Goal: Navigation & Orientation: Find specific page/section

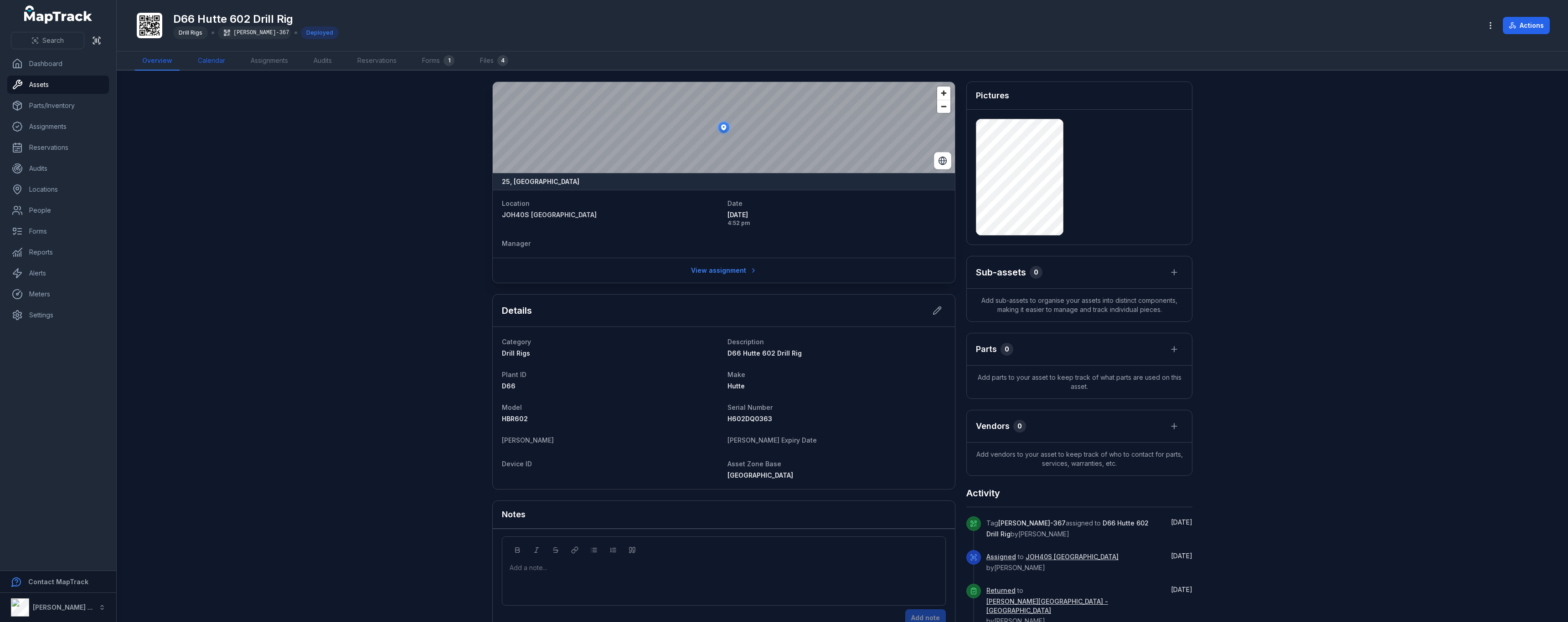
click at [215, 56] on link "Calendar" at bounding box center [211, 61] width 42 height 19
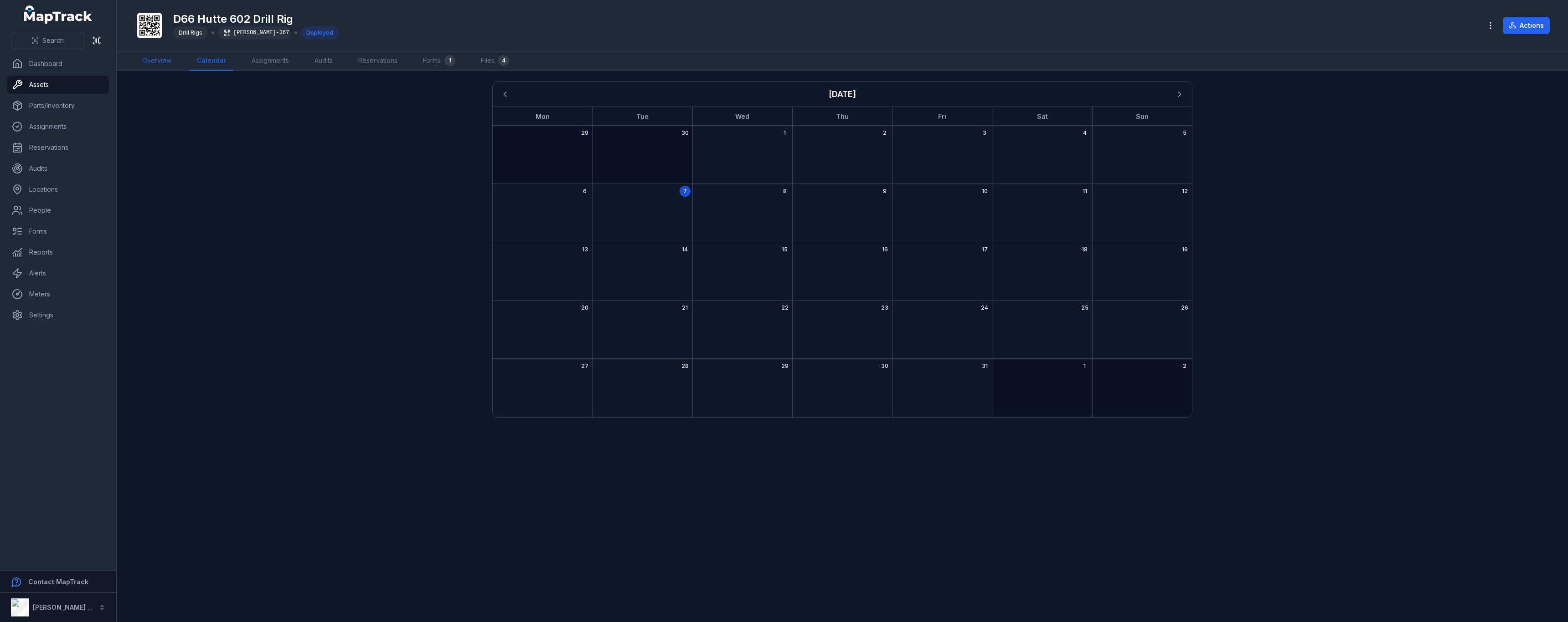
click at [162, 65] on link "Overview" at bounding box center [157, 61] width 44 height 19
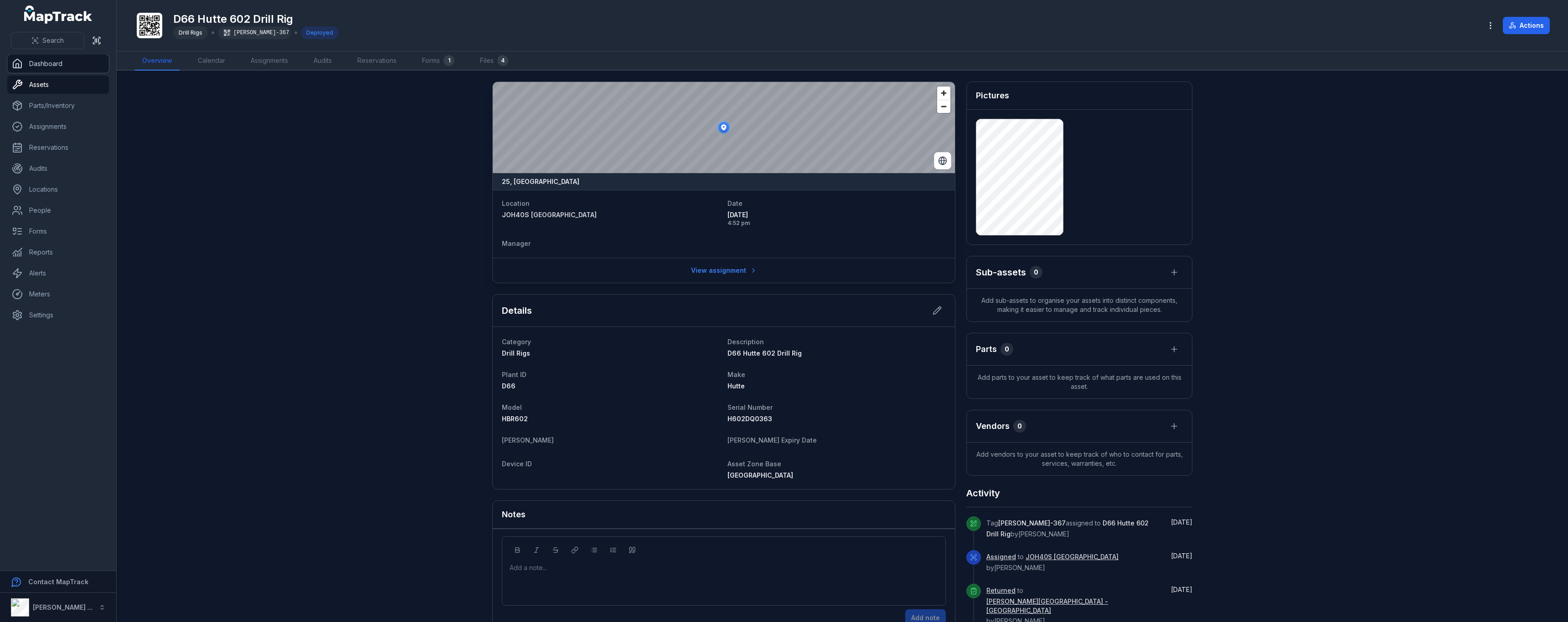
click at [58, 68] on link "Dashboard" at bounding box center [58, 63] width 102 height 18
